Goal: Task Accomplishment & Management: Use online tool/utility

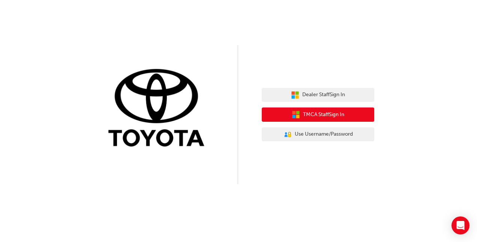
click at [331, 112] on span "TMCA Staff Sign In" at bounding box center [323, 114] width 41 height 9
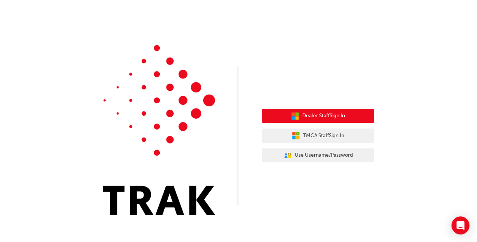
click at [320, 117] on span "Dealer Staff Sign In" at bounding box center [323, 115] width 43 height 9
